Goal: Task Accomplishment & Management: Manage account settings

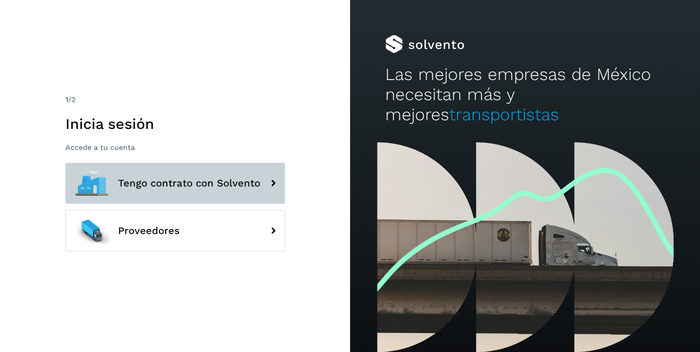
click at [206, 181] on span "Tengo contrato con Solvento" at bounding box center [189, 183] width 142 height 11
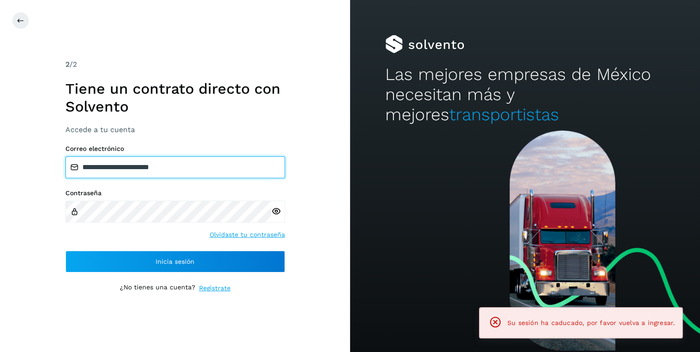
click at [203, 168] on input "**********" at bounding box center [174, 167] width 219 height 22
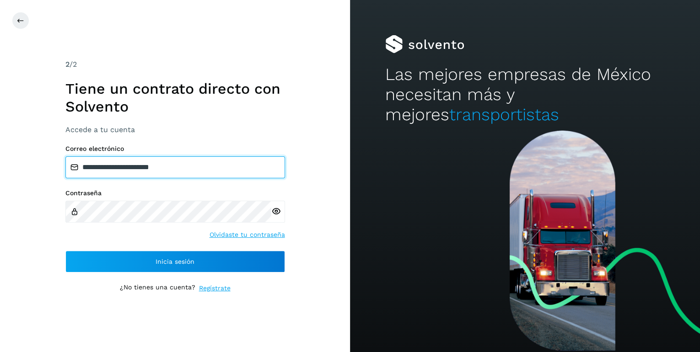
type input "**********"
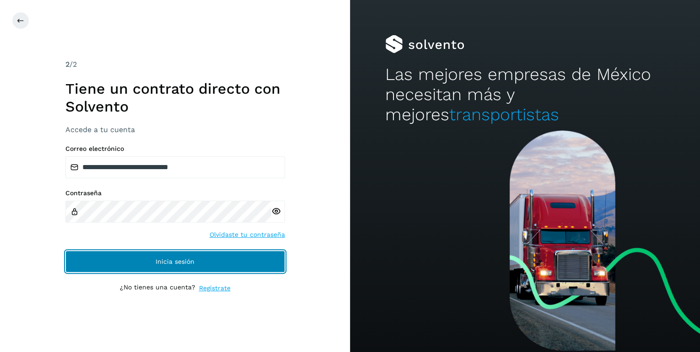
click at [183, 263] on span "Inicia sesión" at bounding box center [174, 261] width 39 height 6
